Goal: Task Accomplishment & Management: Complete application form

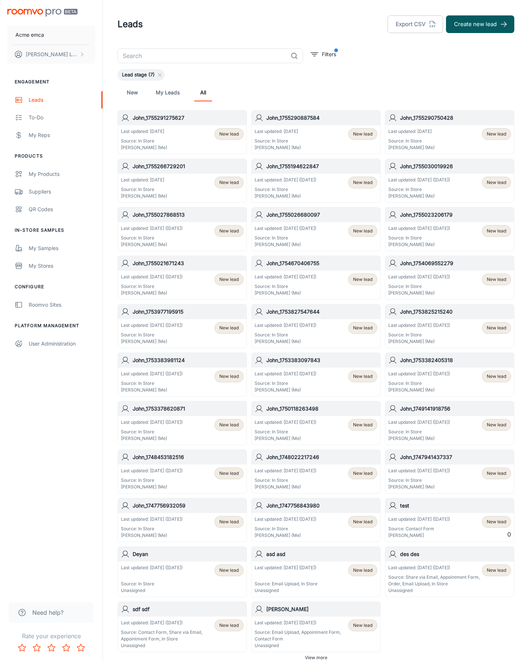
click at [480, 24] on button "Create new lead" at bounding box center [480, 24] width 68 height 18
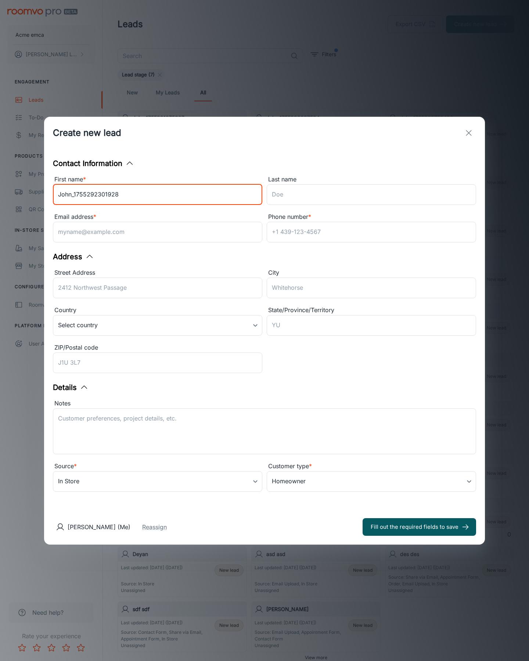
type input "John_1755292301928"
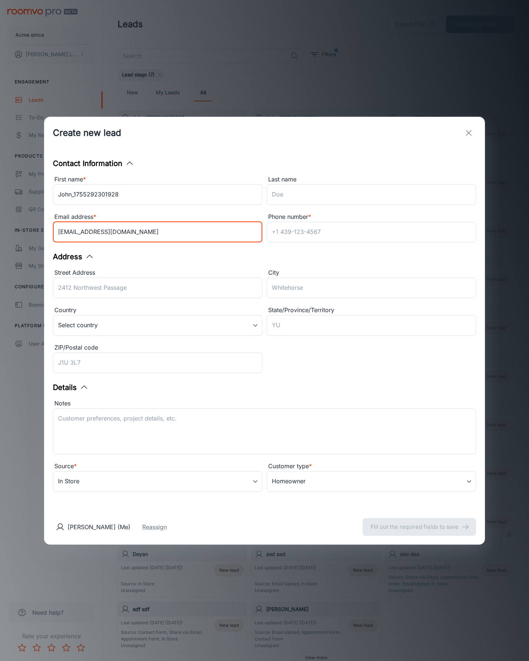
type input "[EMAIL_ADDRESS][DOMAIN_NAME]"
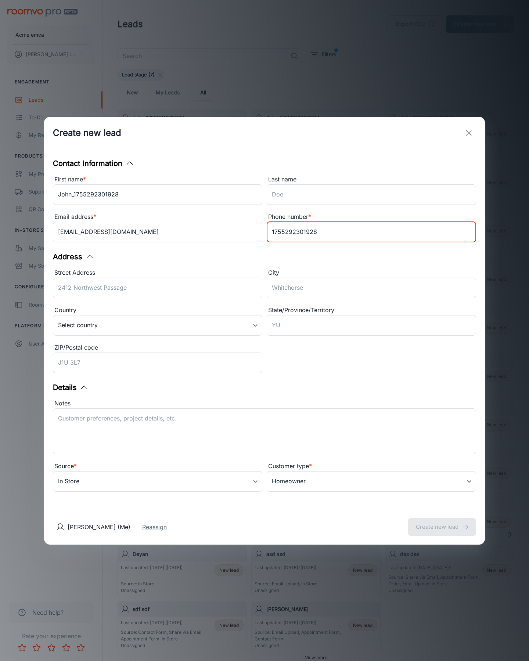
type input "1755292301928"
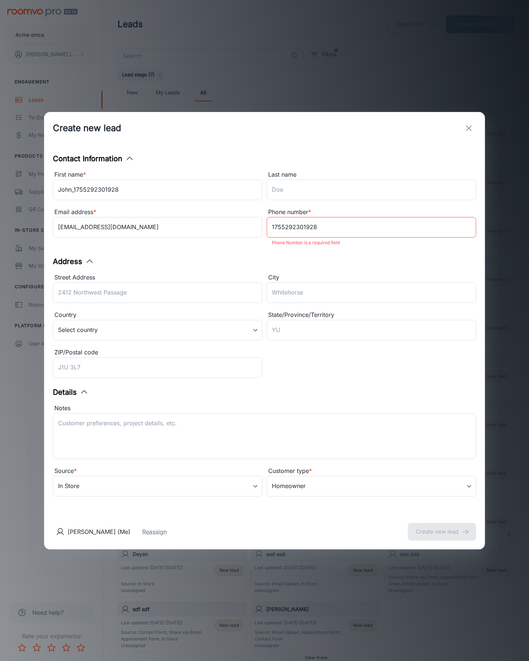
click at [442, 526] on button "Create new lead" at bounding box center [441, 532] width 68 height 18
